Goal: Information Seeking & Learning: Learn about a topic

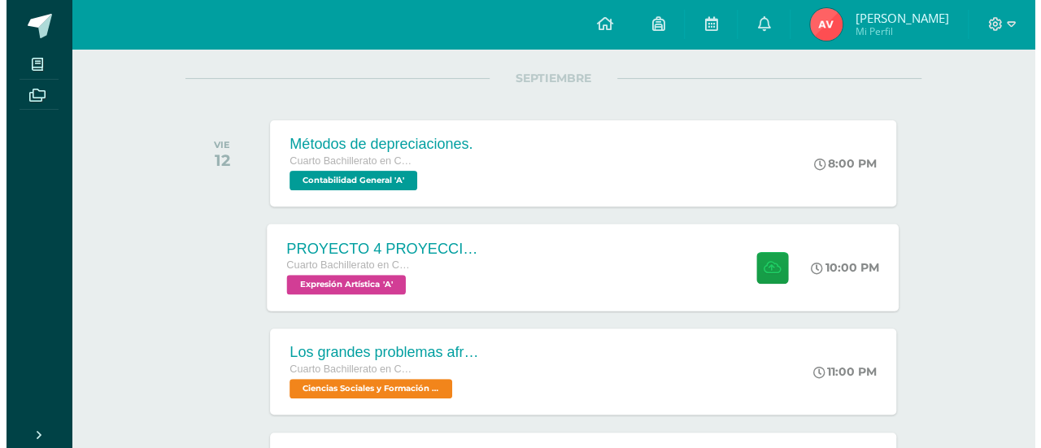
scroll to position [200, 0]
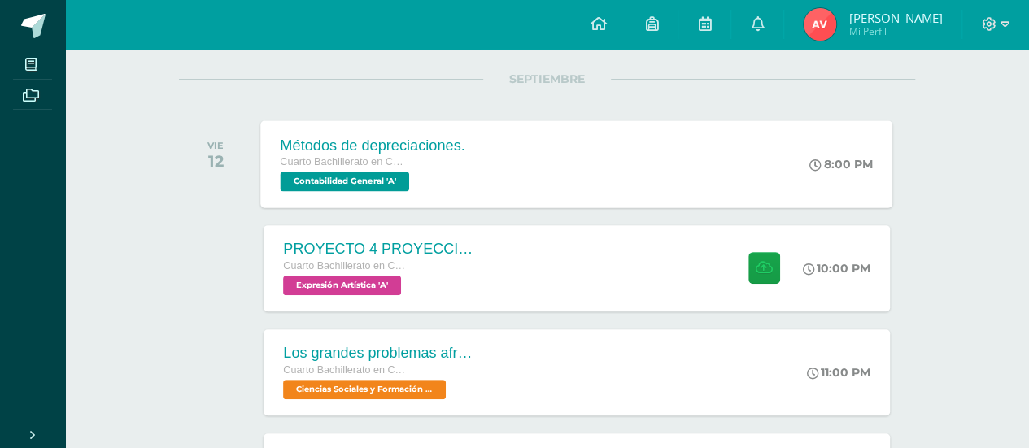
click at [505, 139] on div "Métodos de depreciaciones. Cuarto Bachillerato en CCLL con Orientación en Compu…" at bounding box center [577, 163] width 632 height 87
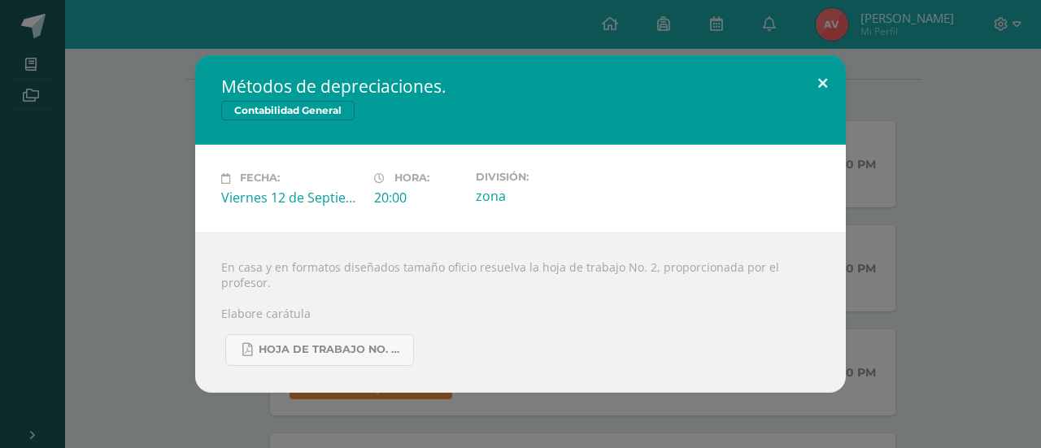
click at [838, 82] on button at bounding box center [822, 82] width 46 height 55
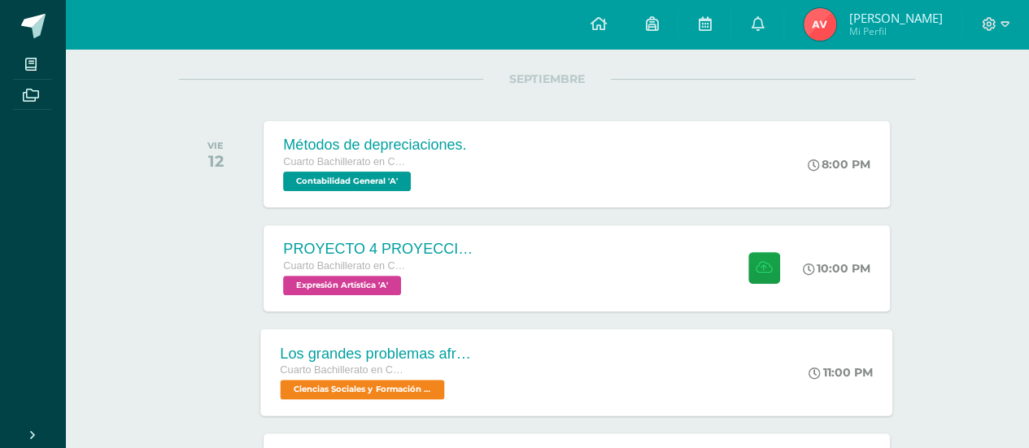
click at [480, 368] on div "Los grandes problemas afrontados Cuarto Bachillerato en CCLL con Orientación en…" at bounding box center [379, 372] width 237 height 87
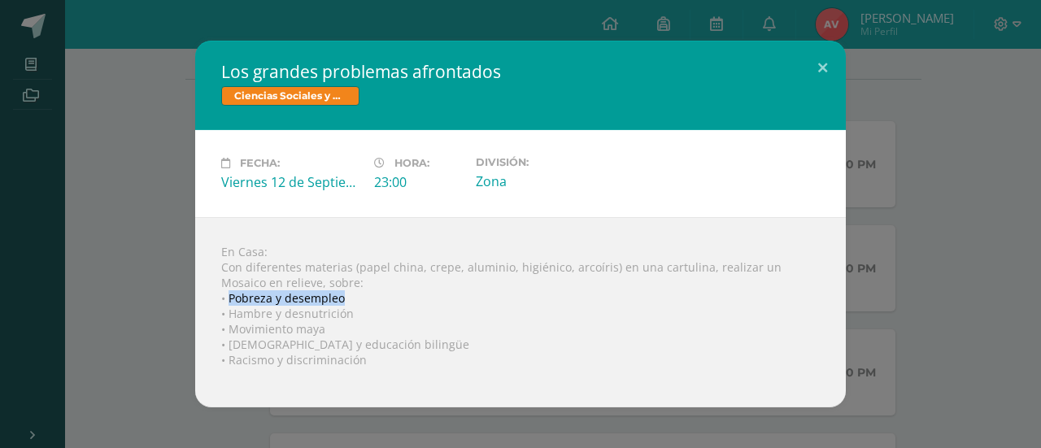
drag, startPoint x: 229, startPoint y: 297, endPoint x: 347, endPoint y: 297, distance: 117.9
click at [347, 297] on div "En Casa: Con diferentes materias (papel china, crepe, aluminio, higiénico, arco…" at bounding box center [520, 312] width 651 height 190
copy div "Pobreza y desempleo"
drag, startPoint x: 225, startPoint y: 312, endPoint x: 360, endPoint y: 319, distance: 135.2
click at [360, 319] on div "En Casa: Con diferentes materias (papel china, crepe, aluminio, higiénico, arco…" at bounding box center [520, 312] width 651 height 190
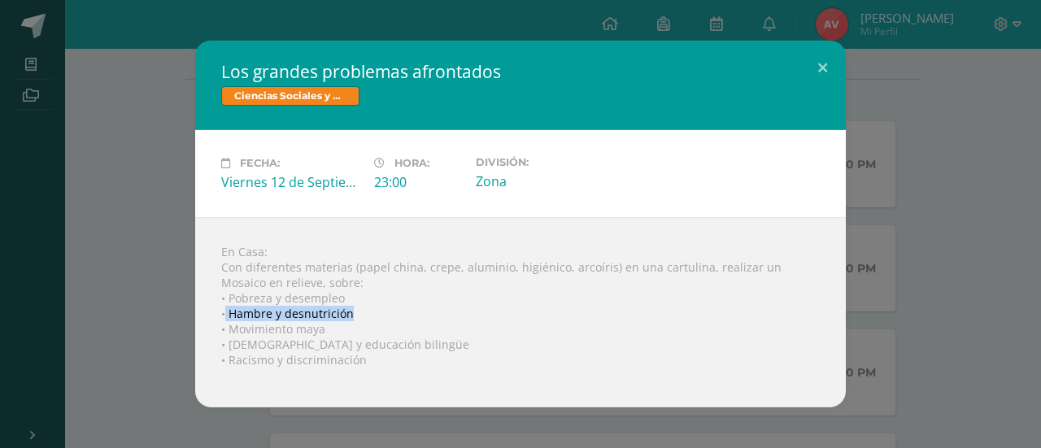
copy div "Hambre y desnutrición"
